Goal: Transaction & Acquisition: Purchase product/service

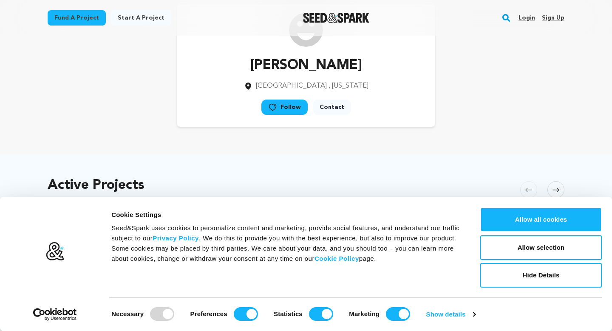
scroll to position [45, 0]
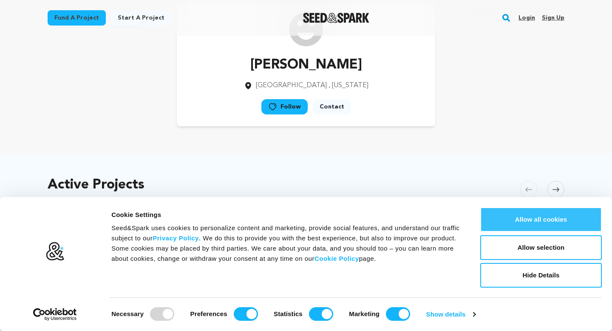
click at [524, 222] on button "Allow all cookies" at bounding box center [541, 219] width 122 height 25
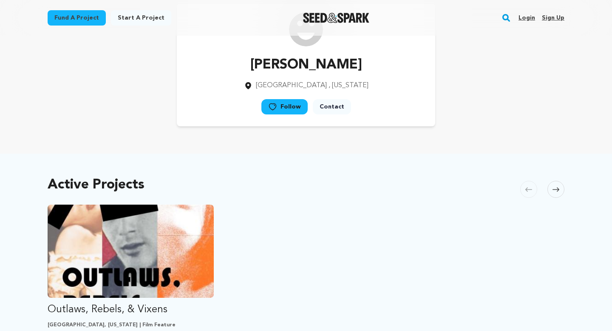
click at [295, 110] on link "Follow" at bounding box center [284, 106] width 46 height 15
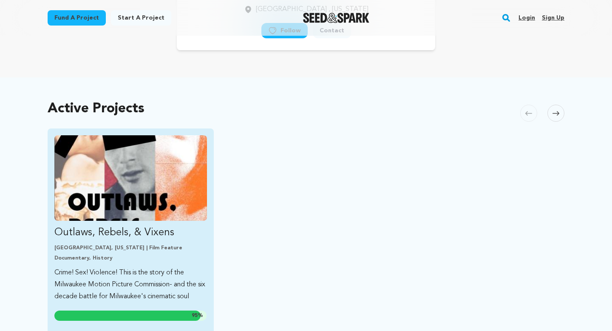
scroll to position [138, 0]
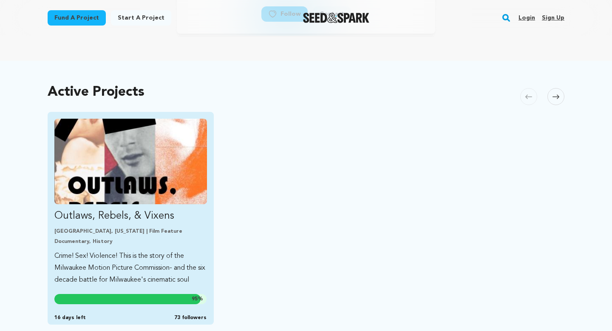
click at [113, 274] on p "Crime! Sex! Violence! This is the story of the Milwaukee Motion Picture Commiss…" at bounding box center [130, 268] width 153 height 36
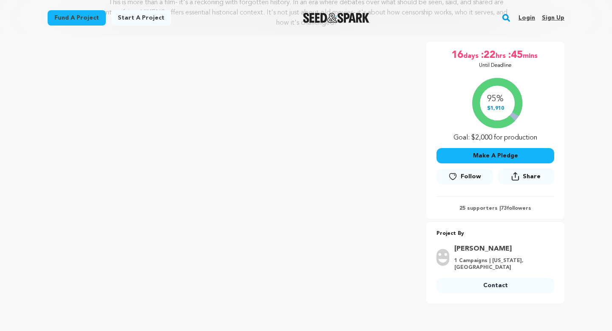
scroll to position [136, 0]
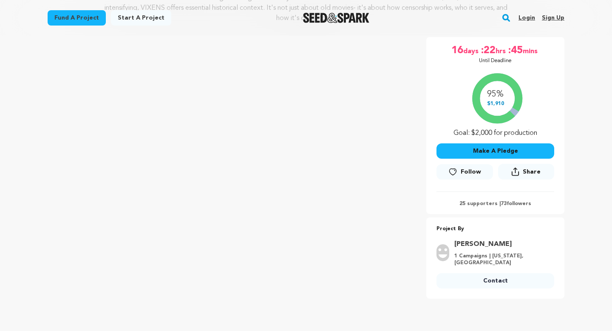
click at [492, 145] on button "Make A Pledge" at bounding box center [496, 150] width 118 height 15
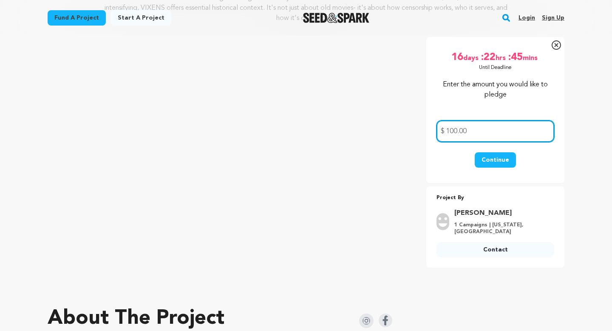
type input "100.00"
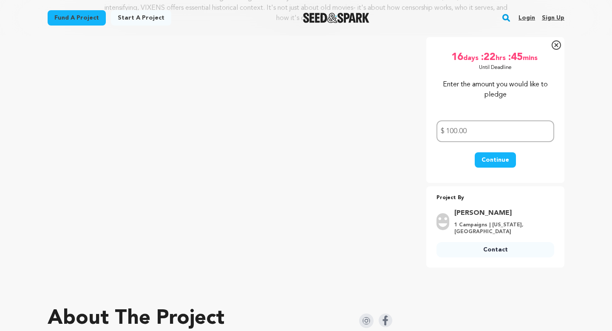
click at [502, 164] on button "Continue" at bounding box center [495, 159] width 41 height 15
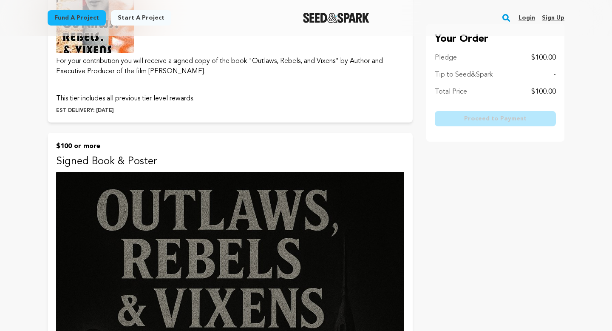
scroll to position [1065, 0]
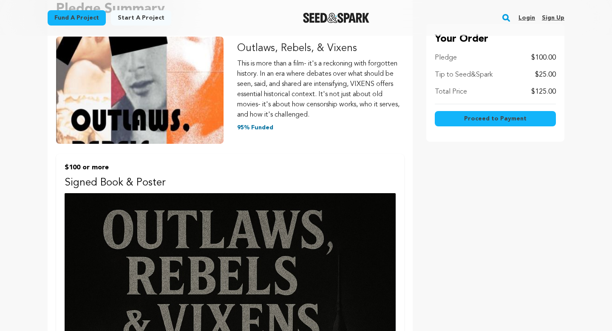
scroll to position [131, 0]
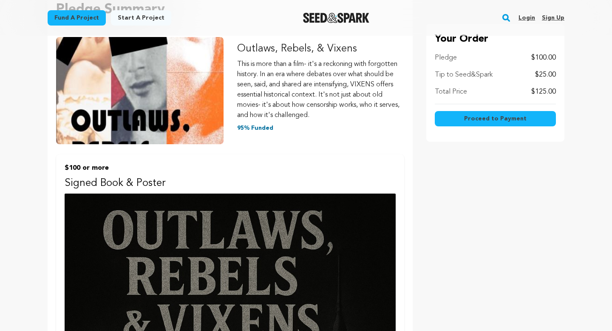
click at [546, 74] on p "$25.00" at bounding box center [545, 75] width 21 height 10
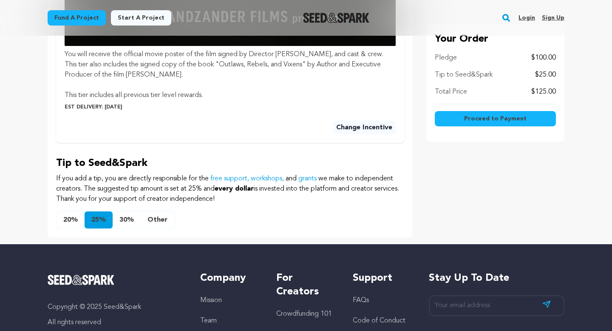
scroll to position [778, 0]
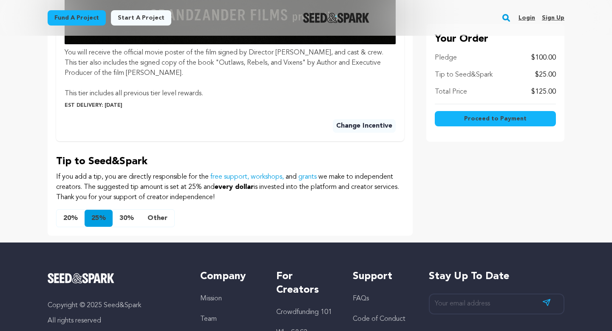
click at [68, 217] on button "20%" at bounding box center [71, 218] width 28 height 17
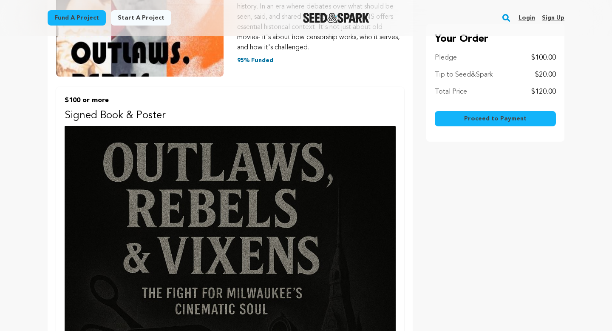
scroll to position [200, 0]
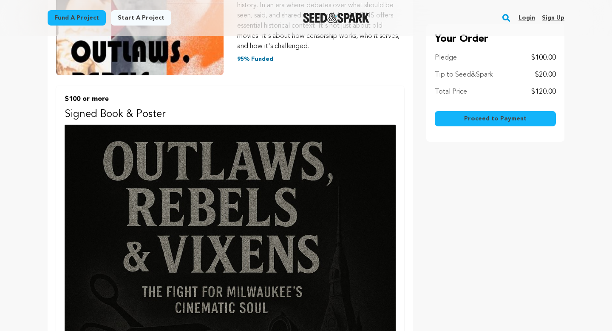
click at [485, 122] on span "Proceed to Payment" at bounding box center [495, 118] width 62 height 9
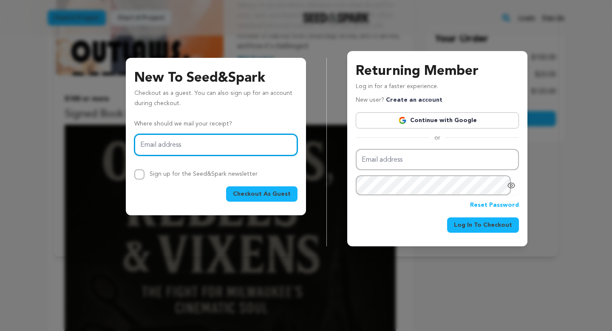
click at [179, 147] on input "Email address" at bounding box center [215, 145] width 163 height 22
type input "babscheese@aol.com"
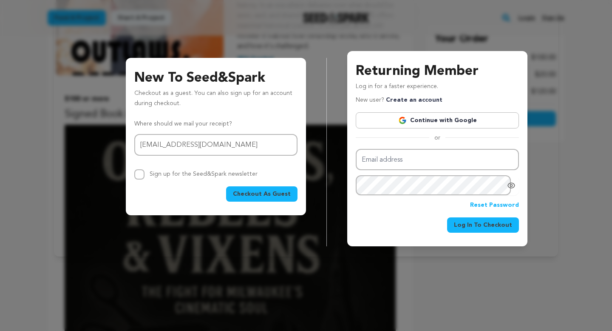
click at [255, 191] on span "Checkout As Guest" at bounding box center [262, 194] width 58 height 9
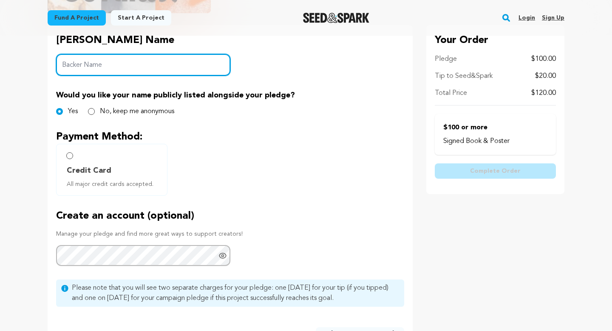
scroll to position [191, 0]
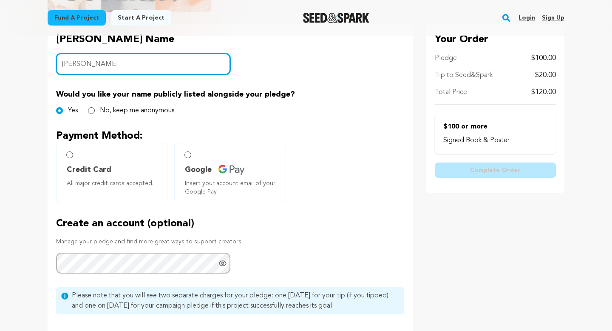
type input "[PERSON_NAME]"
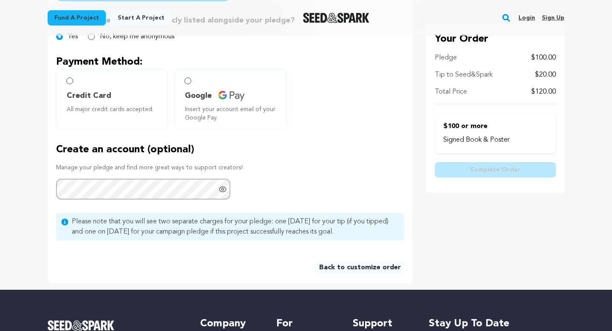
scroll to position [272, 0]
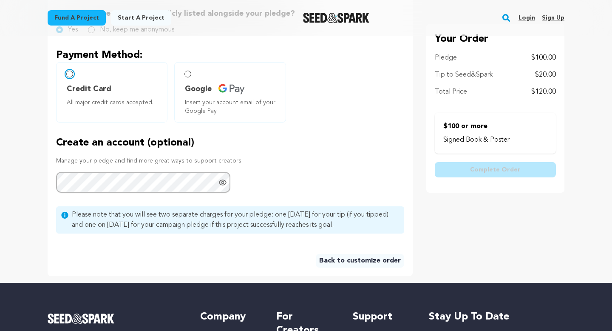
click at [68, 72] on input "Credit Card All major credit cards accepted." at bounding box center [69, 74] width 7 height 7
radio input "false"
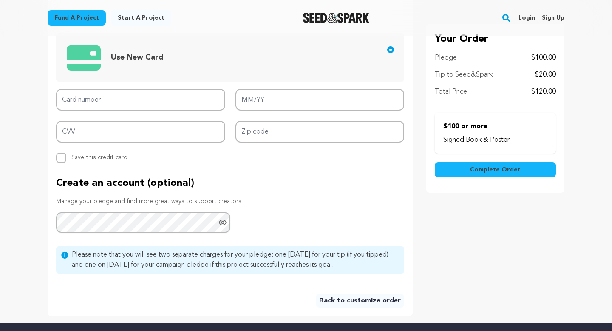
scroll to position [403, 0]
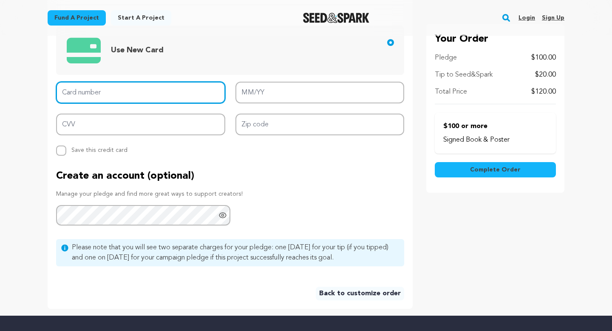
click at [143, 94] on input "Card number" at bounding box center [140, 93] width 169 height 22
type input "[CREDIT_CARD_NUMBER]"
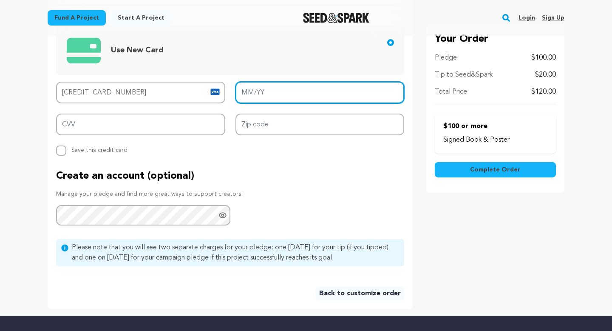
click at [254, 93] on input "MM/YY" at bounding box center [320, 93] width 169 height 22
type input "04/26"
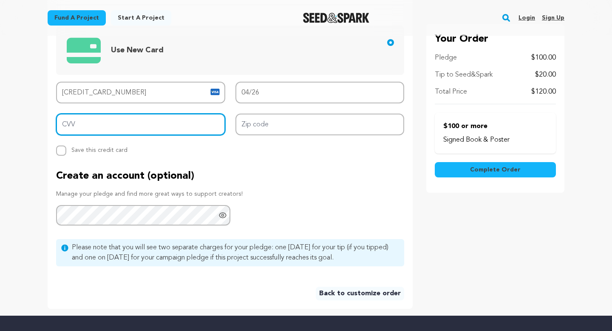
click at [70, 122] on input "CVV" at bounding box center [140, 125] width 169 height 22
type input "970"
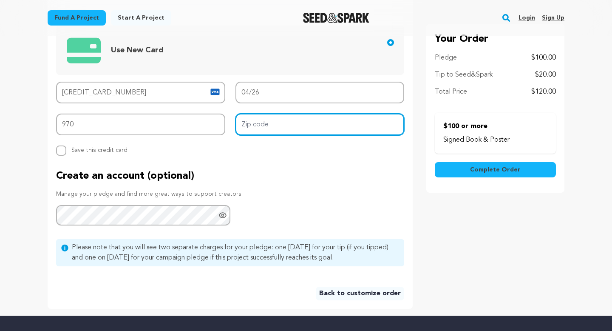
click at [263, 122] on input "Zip code" at bounding box center [320, 125] width 169 height 22
type input "99801"
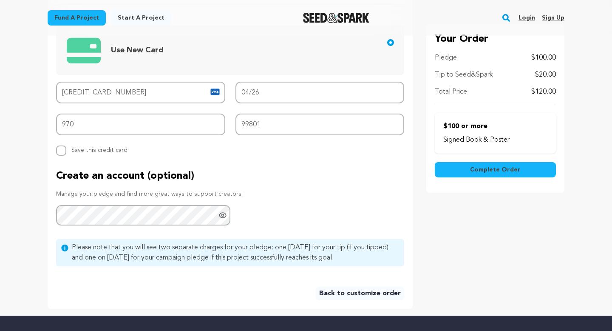
click at [477, 166] on span "Complete Order" at bounding box center [495, 169] width 51 height 9
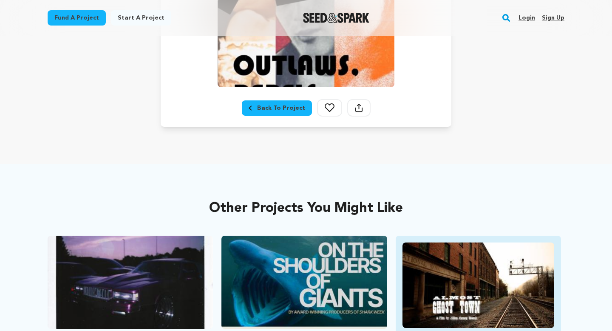
scroll to position [274, 0]
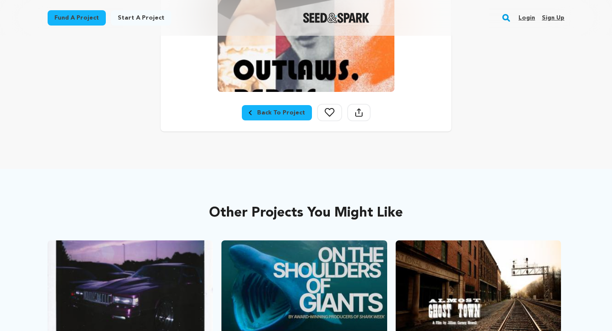
click at [287, 112] on div "Back To Project" at bounding box center [277, 112] width 57 height 9
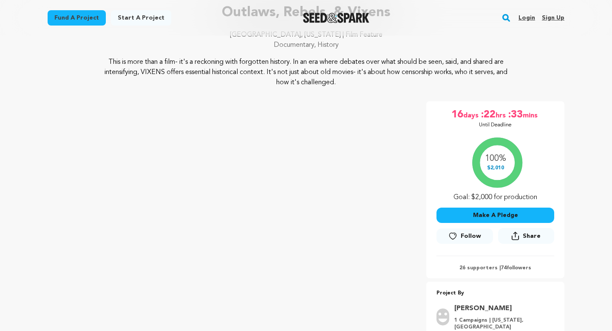
scroll to position [71, 0]
